Goal: Information Seeking & Learning: Learn about a topic

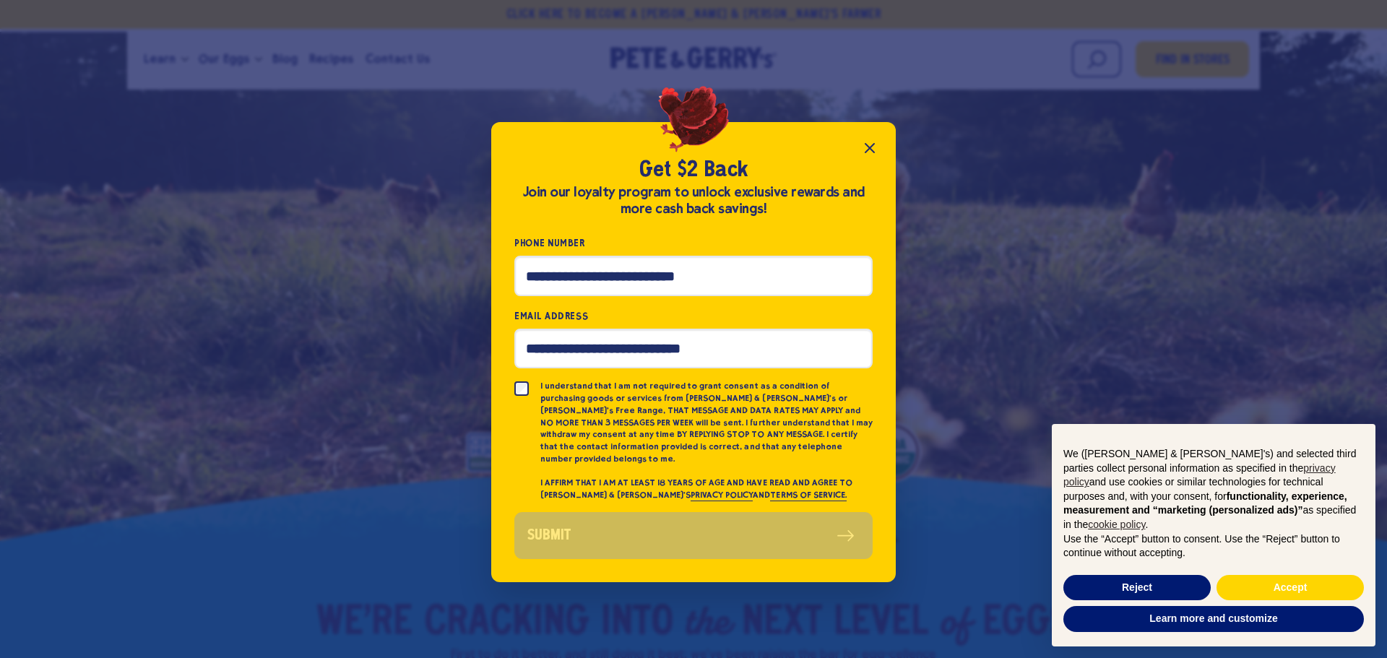
click at [866, 149] on icon "Close popup" at bounding box center [869, 148] width 9 height 9
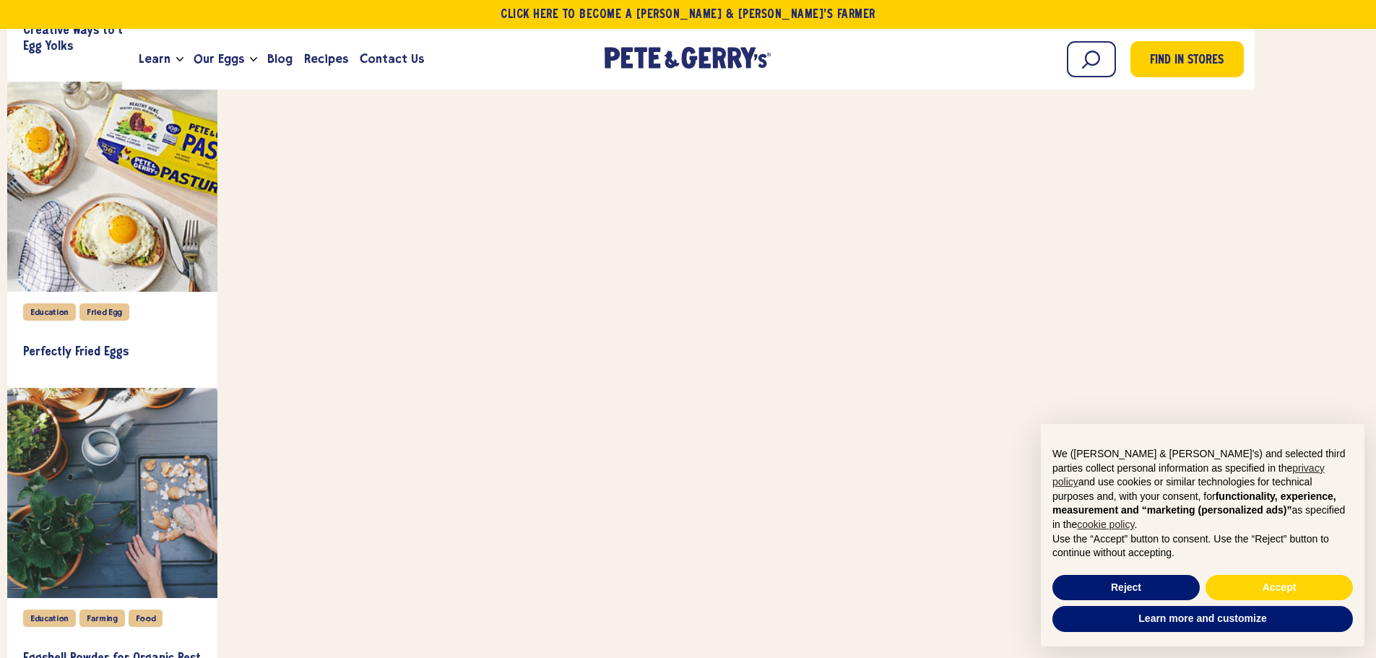
scroll to position [6891, 0]
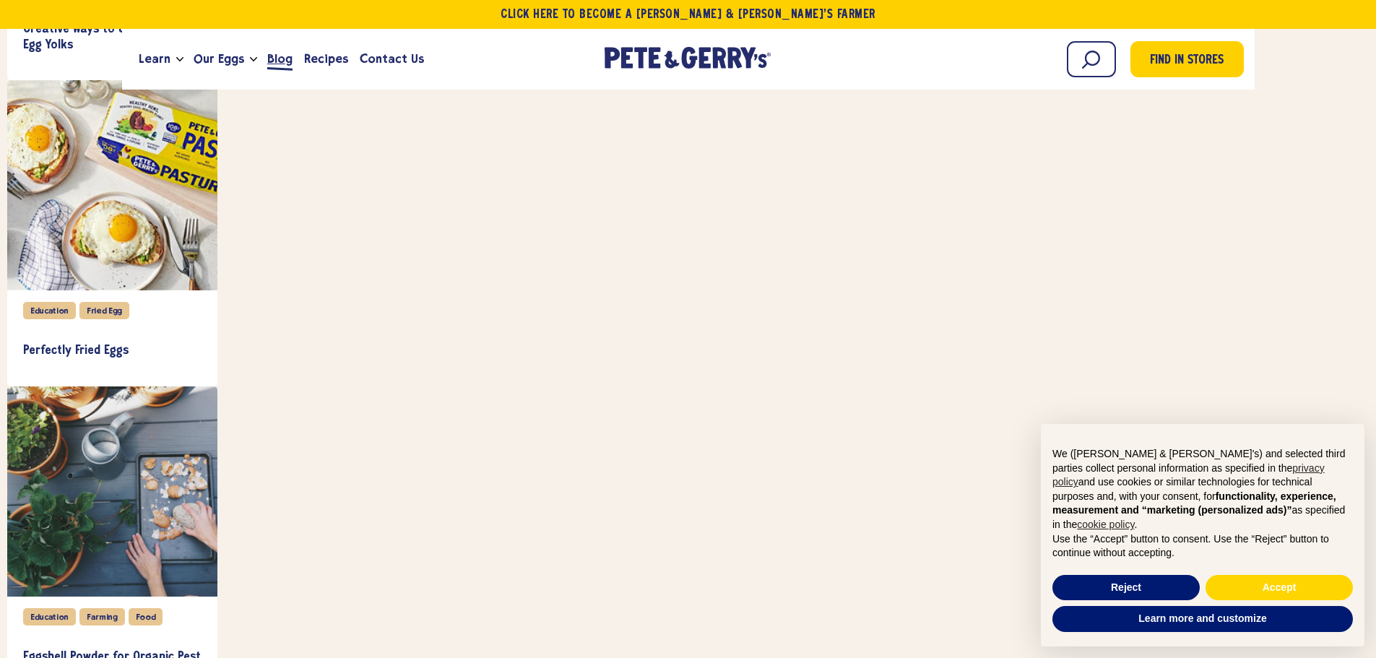
click at [274, 67] on span "Blog" at bounding box center [279, 59] width 25 height 18
